Goal: Transaction & Acquisition: Purchase product/service

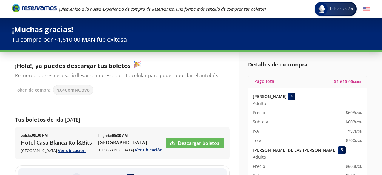
click at [184, 120] on div "Tus boletos de ida 13 Sep" at bounding box center [122, 120] width 215 height 8
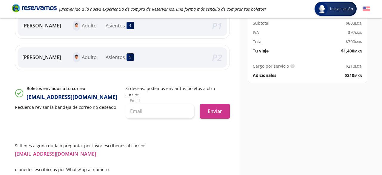
scroll to position [5, 0]
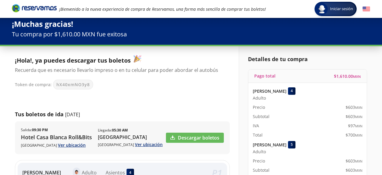
click at [30, 9] on icon "Brand Logo" at bounding box center [34, 8] width 45 height 9
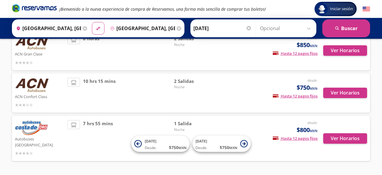
scroll to position [124, 0]
